Goal: Transaction & Acquisition: Purchase product/service

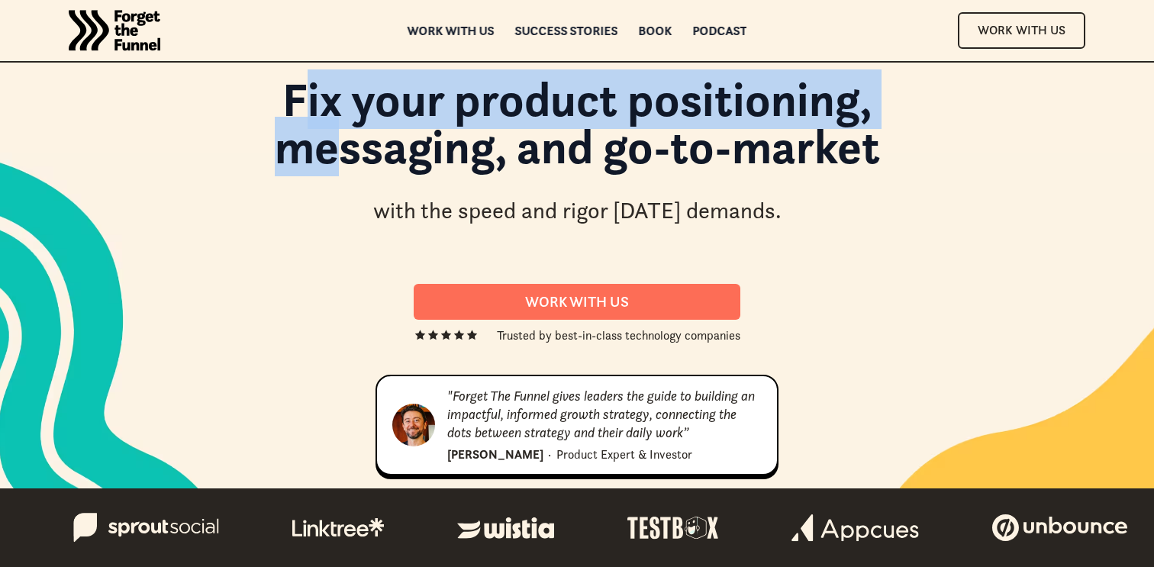
drag, startPoint x: 304, startPoint y: 98, endPoint x: 336, endPoint y: 147, distance: 58.4
click at [336, 147] on h1 "Fix your product positioning, messaging, and go-to-market" at bounding box center [577, 131] width 824 height 111
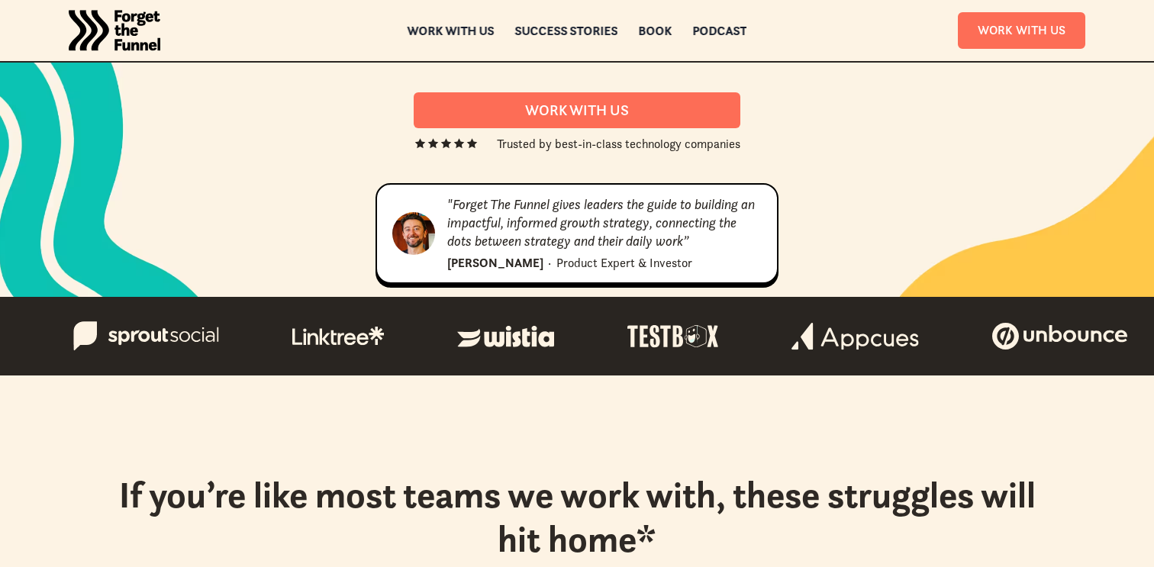
scroll to position [204, 0]
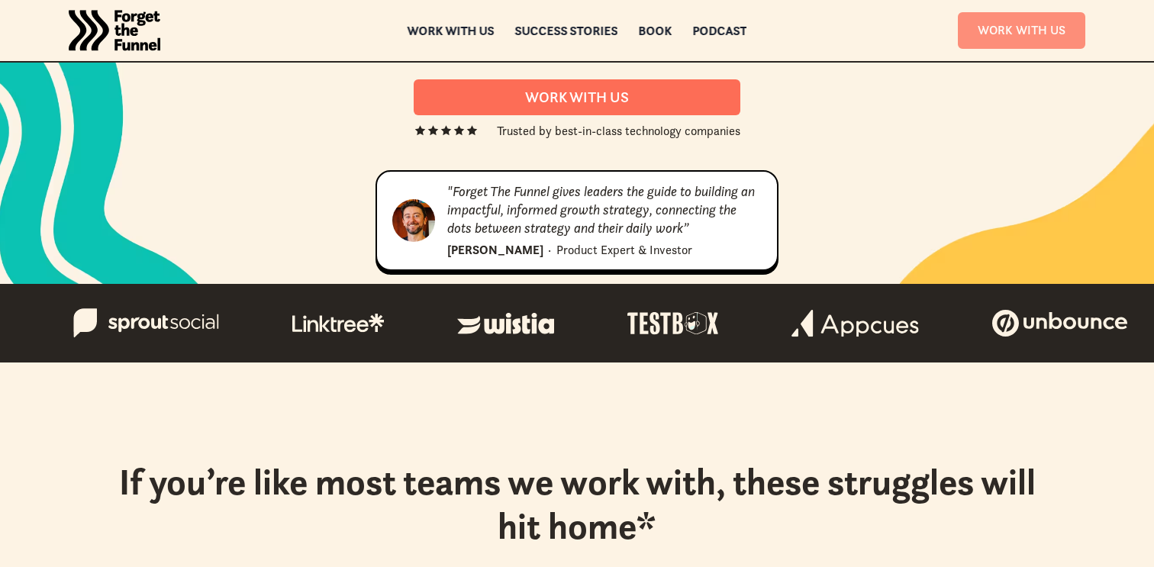
click at [1039, 26] on link "Work With Us" at bounding box center [1021, 30] width 127 height 36
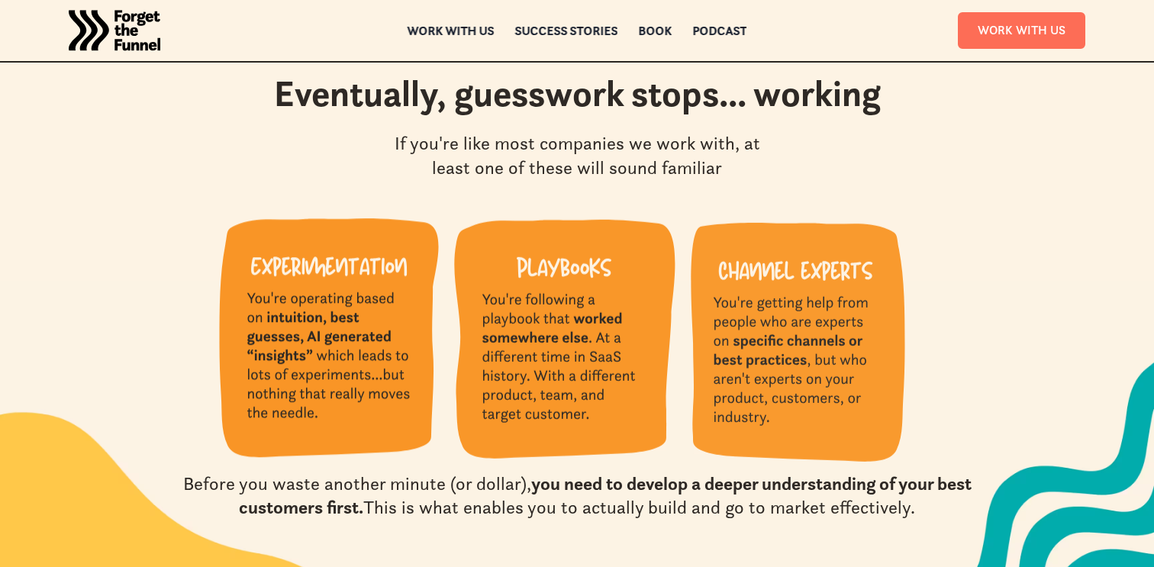
scroll to position [1425, 0]
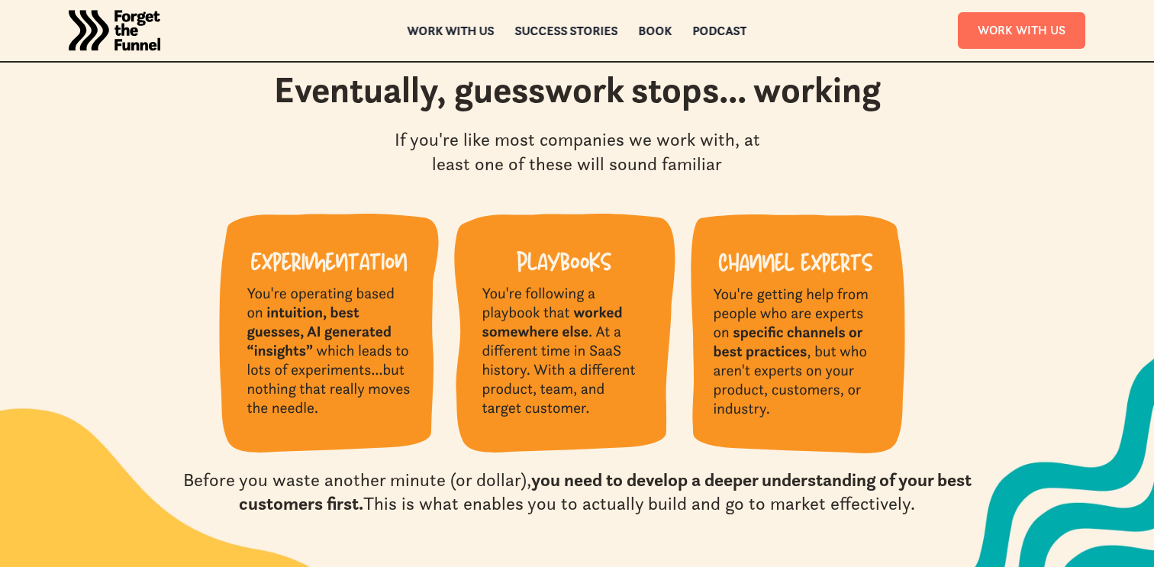
click at [315, 405] on img at bounding box center [329, 333] width 220 height 239
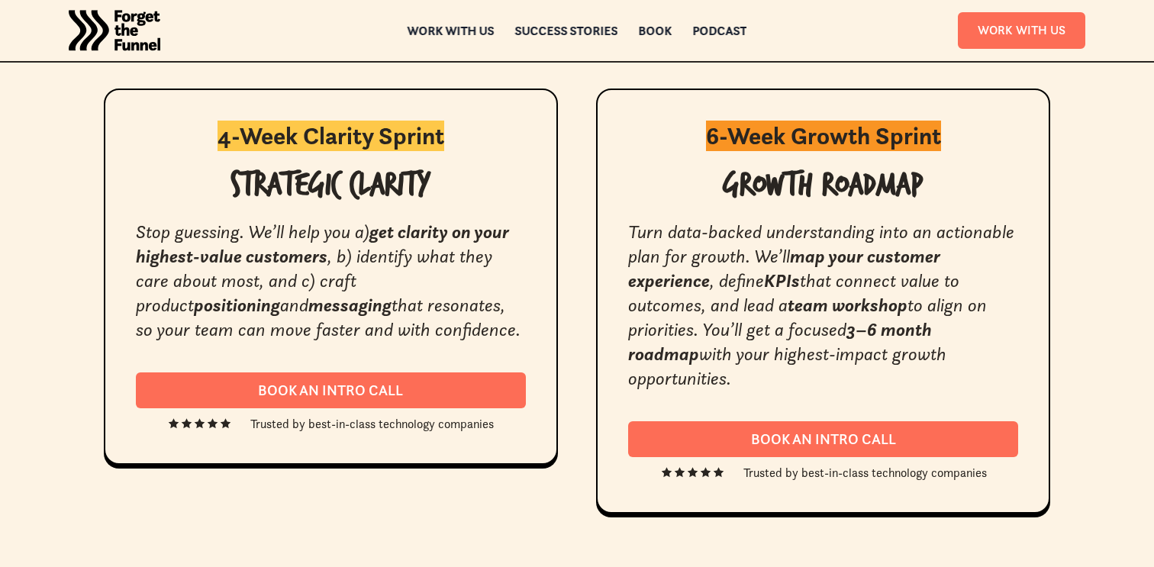
scroll to position [2862, 0]
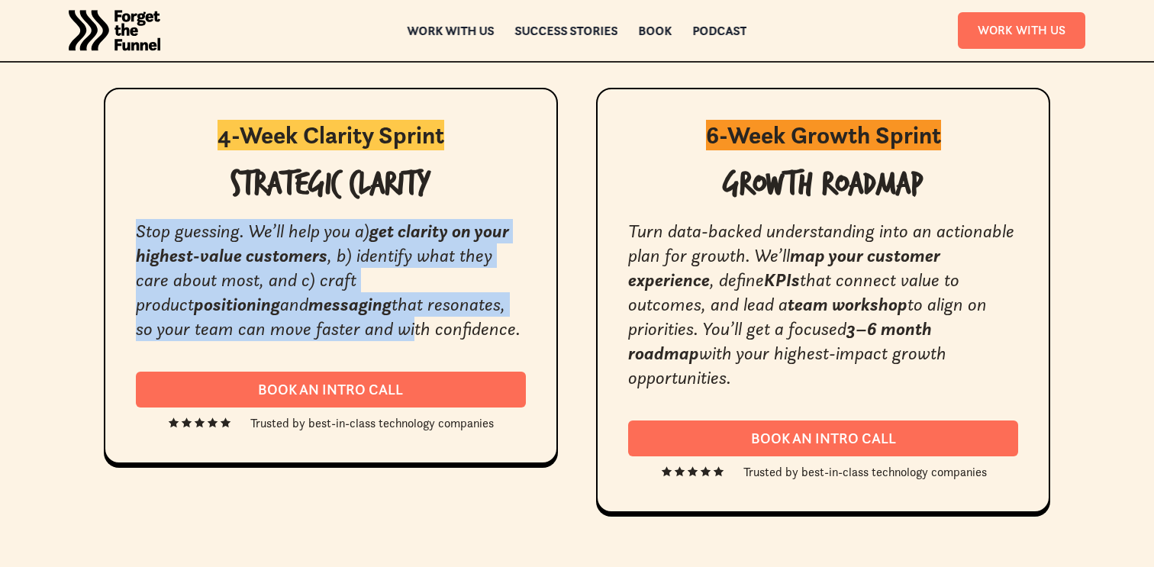
drag, startPoint x: 133, startPoint y: 233, endPoint x: 228, endPoint y: 328, distance: 134.9
click at [228, 328] on div "4-Week Clarity Sprint Strategic Clarity Stop guessing. We’ll help you a) get cl…" at bounding box center [331, 276] width 454 height 376
click at [228, 328] on em "that resonates, so your team can move faster and with confidence." at bounding box center [328, 316] width 385 height 47
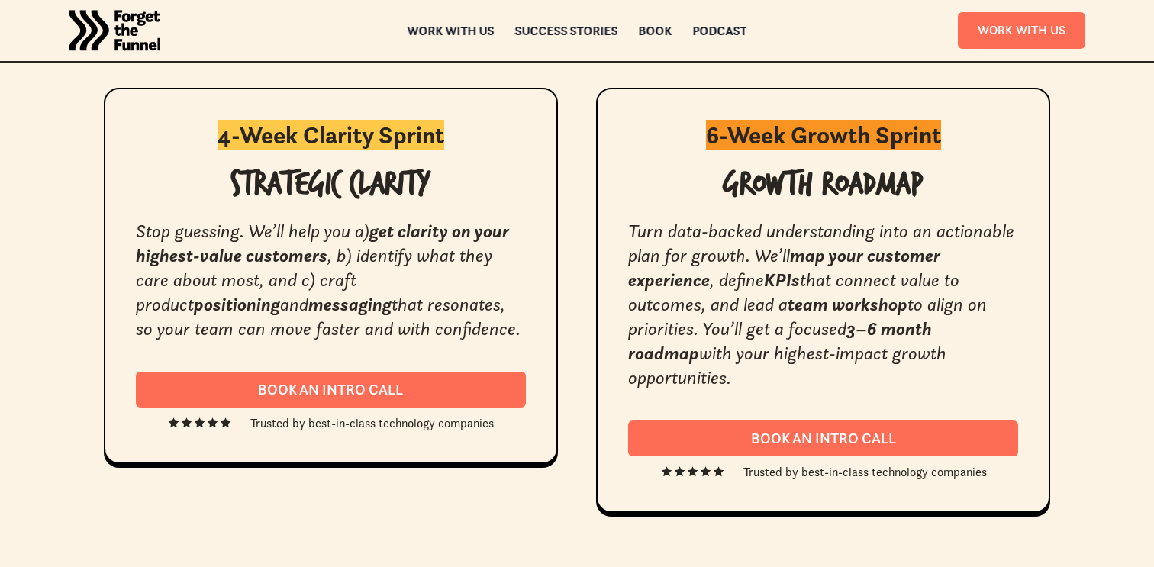
drag, startPoint x: 381, startPoint y: 329, endPoint x: 143, endPoint y: 228, distance: 258.5
click at [143, 228] on div "Stop guessing. We’ll help you a) get clarity on your highest-value customers , …" at bounding box center [331, 280] width 390 height 122
click at [143, 228] on em "Stop guessing. We’ll help you a)" at bounding box center [252, 231] width 233 height 23
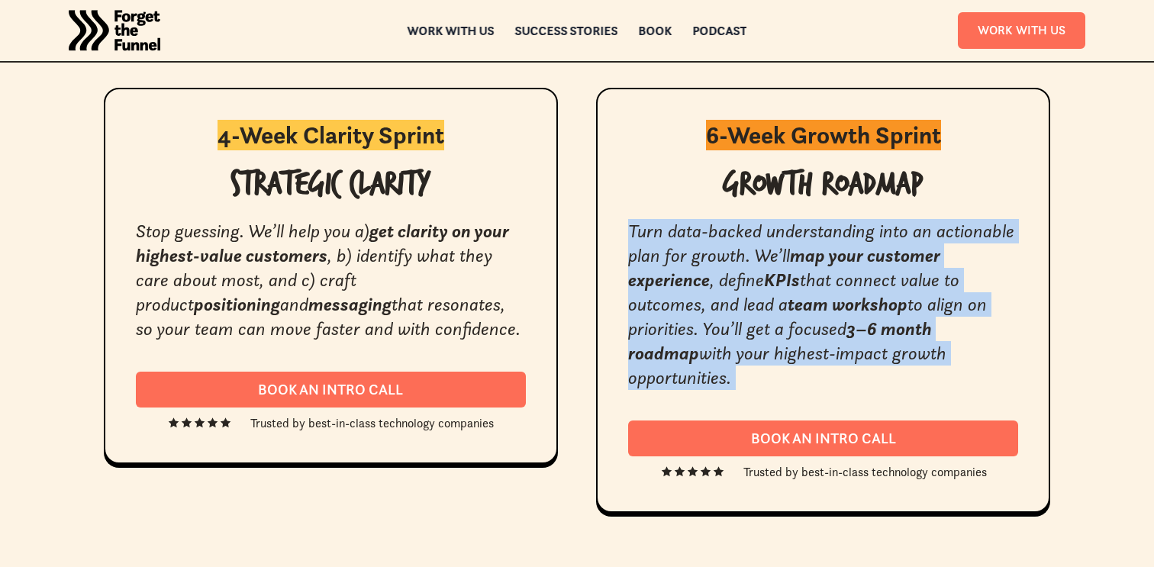
drag, startPoint x: 628, startPoint y: 235, endPoint x: 681, endPoint y: 369, distance: 143.5
click at [681, 369] on div "6-Week Growth Sprint Growth Roadmap Turn data-backed understanding into an acti…" at bounding box center [823, 300] width 454 height 425
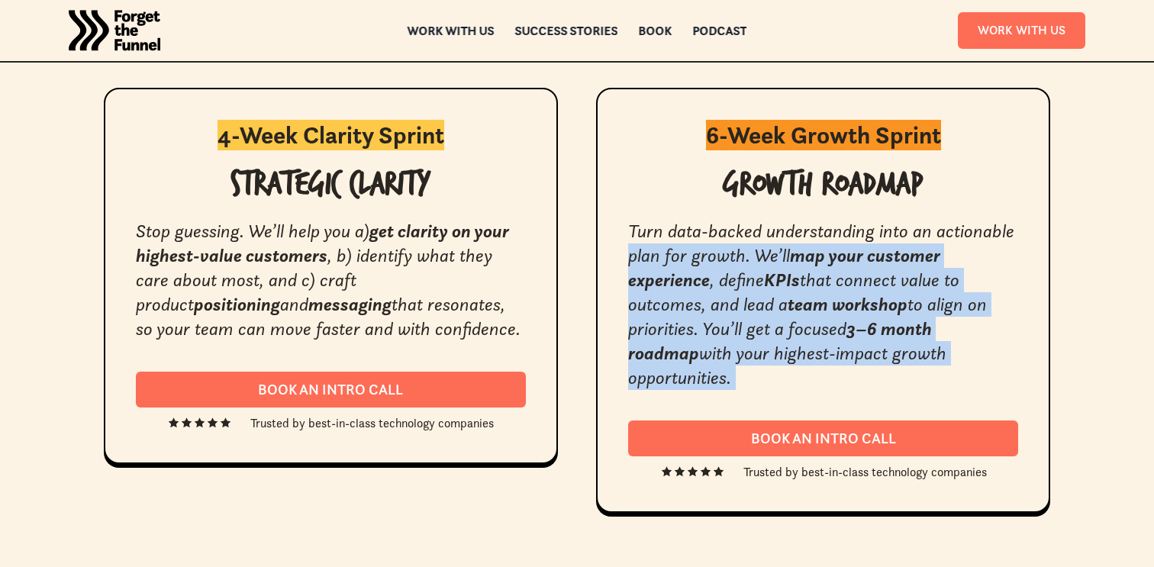
drag, startPoint x: 680, startPoint y: 369, endPoint x: 629, endPoint y: 245, distance: 133.8
click at [629, 246] on div "6-Week Growth Sprint Growth Roadmap Turn data-backed understanding into an acti…" at bounding box center [823, 300] width 454 height 425
click at [629, 245] on em "Turn data-backed understanding into an actionable plan for growth. We’ll" at bounding box center [821, 243] width 386 height 47
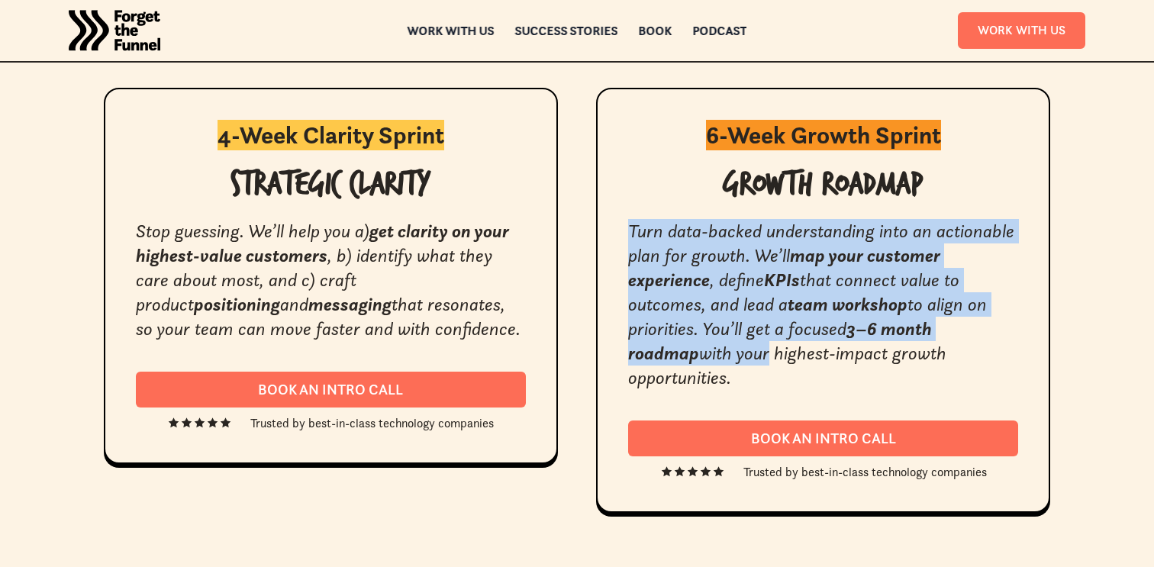
drag, startPoint x: 626, startPoint y: 236, endPoint x: 687, endPoint y: 352, distance: 132.1
click at [687, 352] on div "6-Week Growth Sprint Growth Roadmap Turn data-backed understanding into an acti…" at bounding box center [823, 300] width 454 height 425
click at [687, 352] on em "with your highest-impact growth opportunities." at bounding box center [787, 365] width 318 height 47
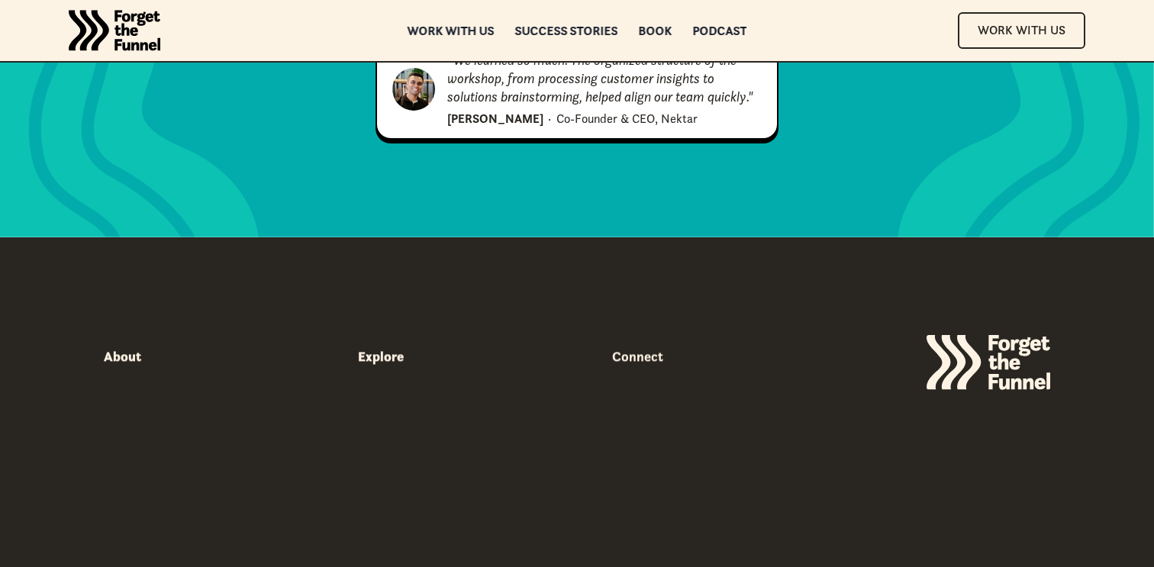
scroll to position [8016, 0]
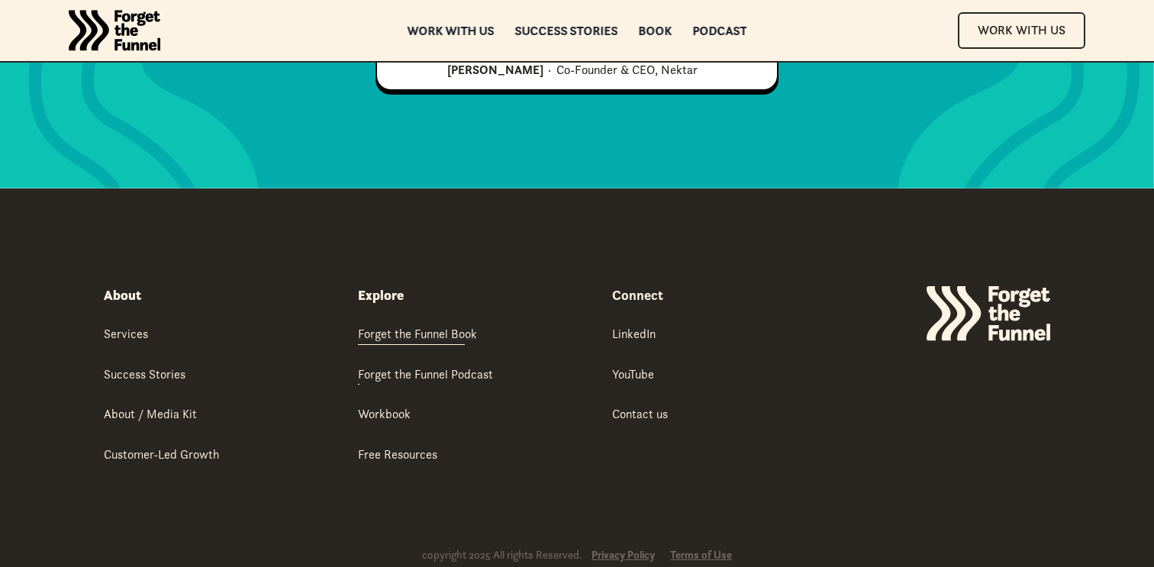
click at [388, 325] on div "Forget the Funnel Book" at bounding box center [417, 333] width 119 height 17
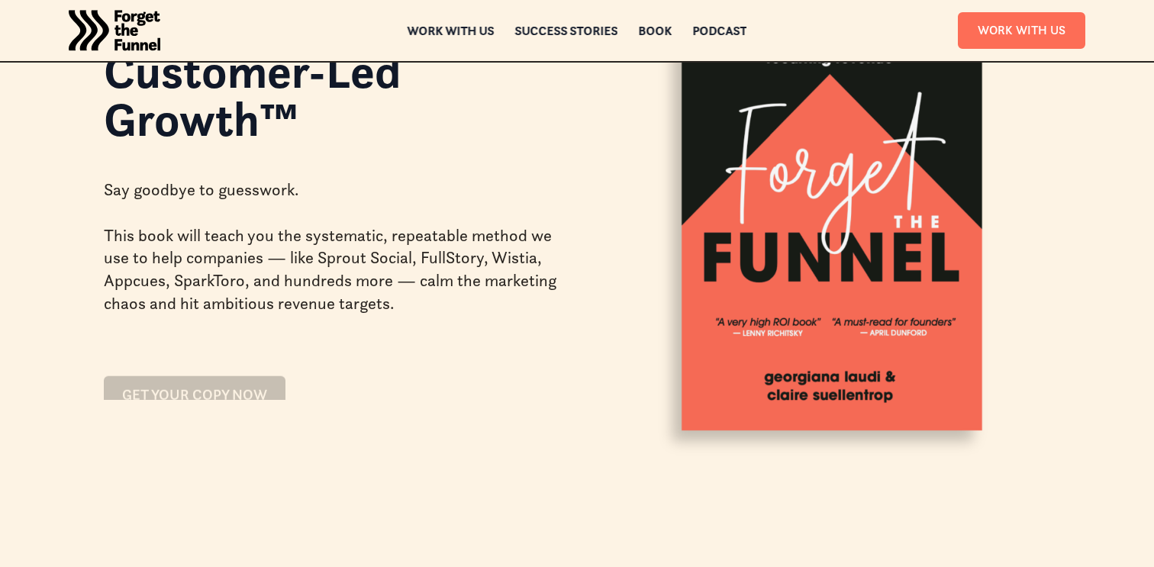
scroll to position [196, 0]
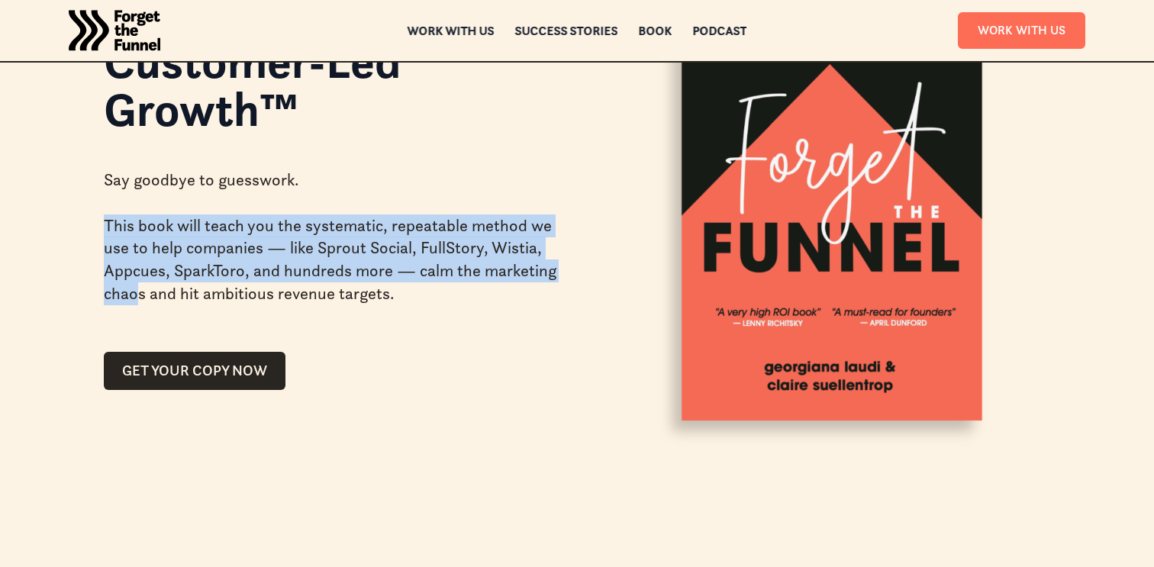
drag, startPoint x: 89, startPoint y: 220, endPoint x: 138, endPoint y: 298, distance: 91.9
click at [138, 298] on div "We wrote the book on Customer-Led Growth™ Say goodbye to guesswork. This book w…" at bounding box center [576, 143] width 1099 height 678
click at [138, 298] on div "Say goodbye to guesswork. This book will teach you the systematic, repeatable m…" at bounding box center [331, 236] width 455 height 185
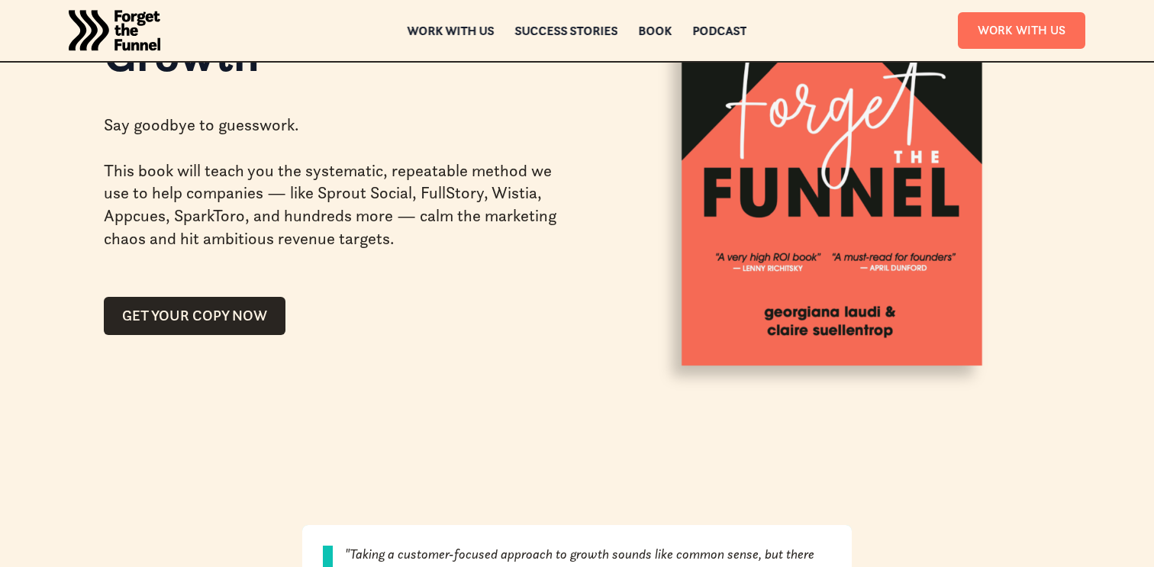
scroll to position [270, 0]
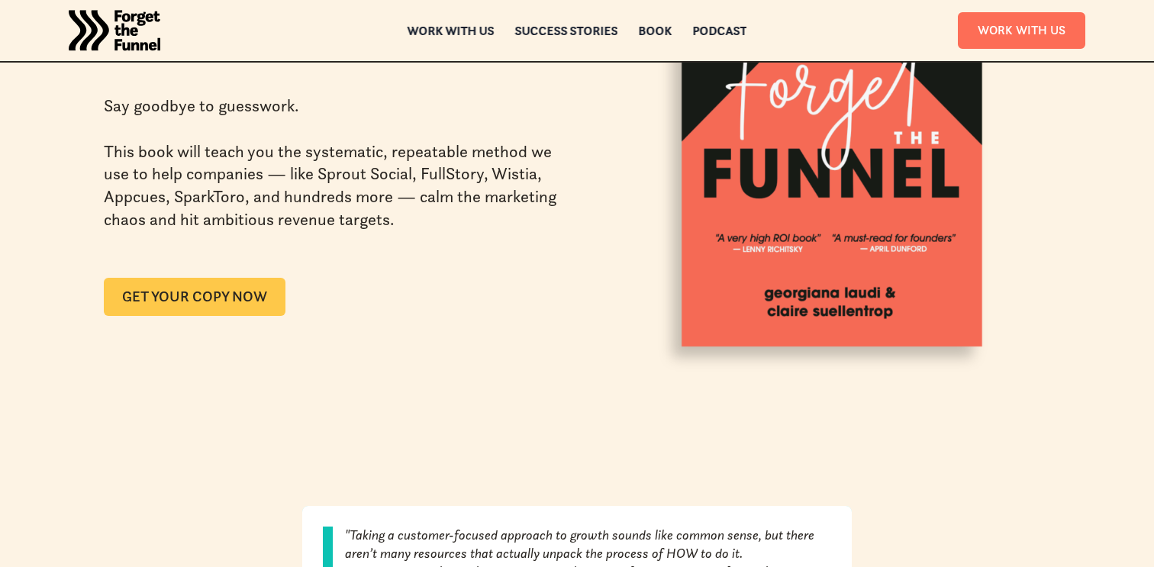
click at [175, 284] on link "GET YOUR COPY NOW" at bounding box center [195, 297] width 182 height 38
